Goal: Find specific page/section

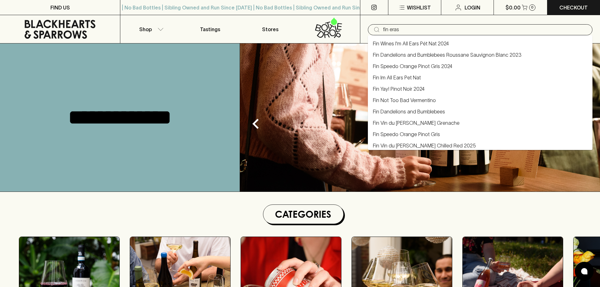
click at [409, 42] on link "Fin Wines I'm All Ears Pét Nat 2024" at bounding box center [411, 44] width 76 height 8
type input "Fin Wines I'm All Ears Pét Nat 2024"
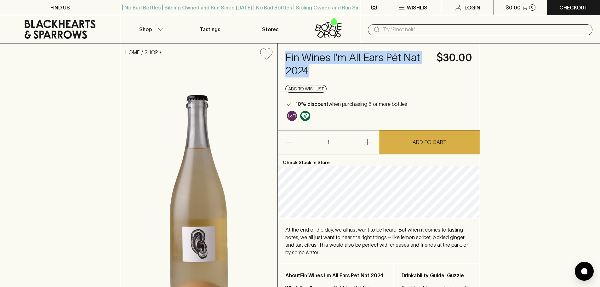
drag, startPoint x: 309, startPoint y: 73, endPoint x: 287, endPoint y: 56, distance: 27.2
click at [287, 56] on h4 "Fin Wines I'm All Ears Pét Nat 2024" at bounding box center [357, 64] width 144 height 26
copy h4 "Fin Wines I'm All Ears Pét Nat 2024"
click at [74, 22] on icon at bounding box center [60, 29] width 71 height 19
